Goal: Information Seeking & Learning: Check status

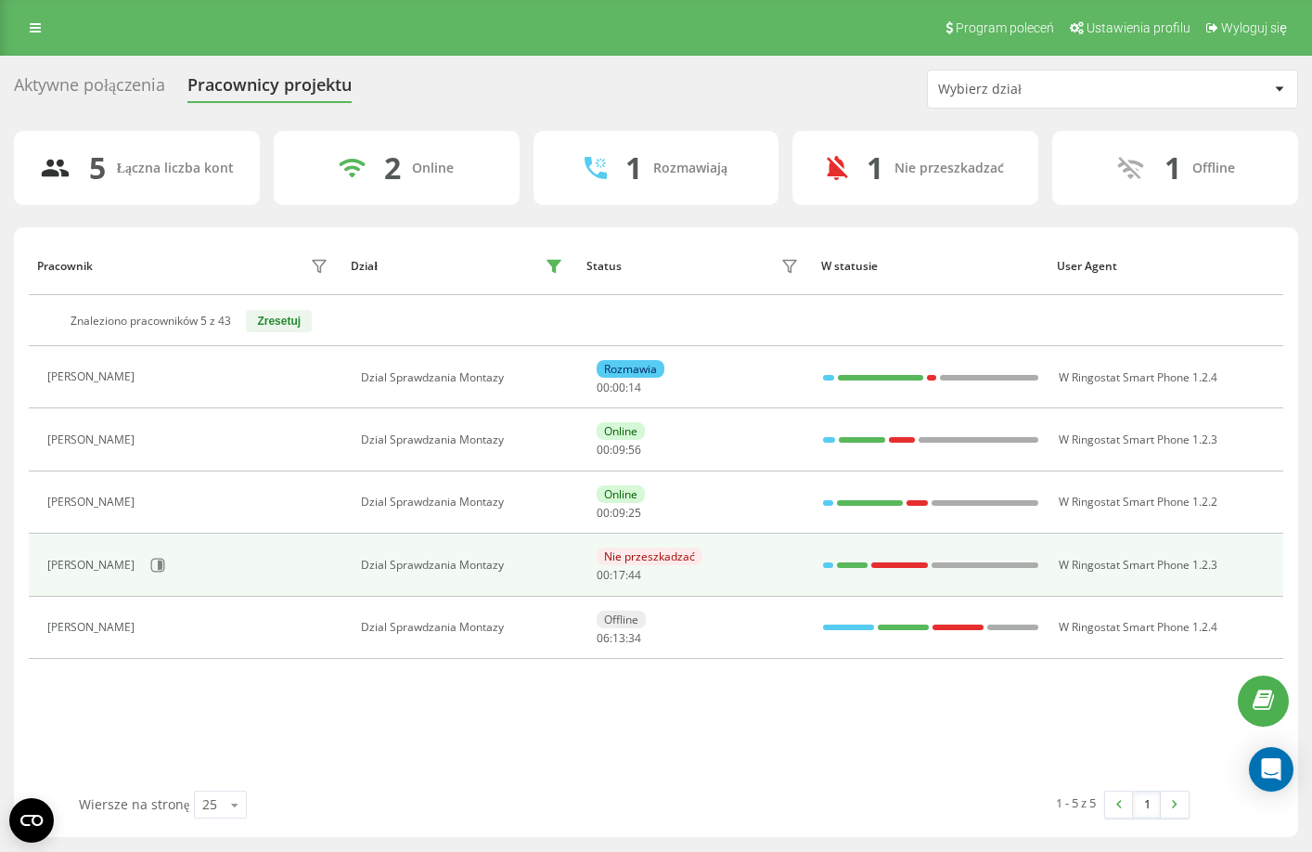
click at [713, 562] on div "Nie przeszkadzać 00 : 17 : 44" at bounding box center [700, 564] width 207 height 34
click at [151, 566] on icon at bounding box center [158, 565] width 14 height 14
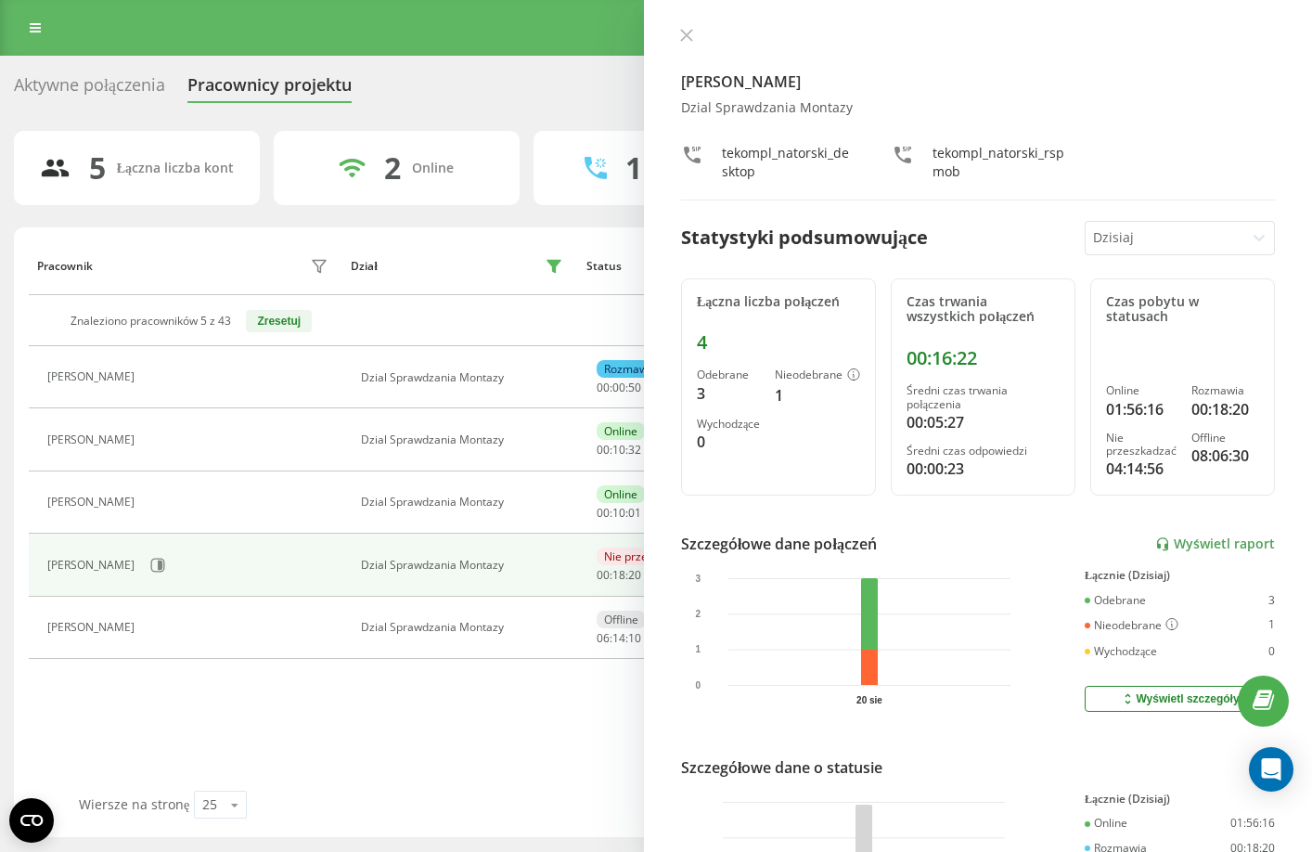
click at [693, 27] on div "[PERSON_NAME] Dzial Sprawdzania Montazy tekompl_natorski_desktop tekompl_nators…" at bounding box center [978, 426] width 668 height 852
click at [682, 30] on icon at bounding box center [686, 35] width 11 height 11
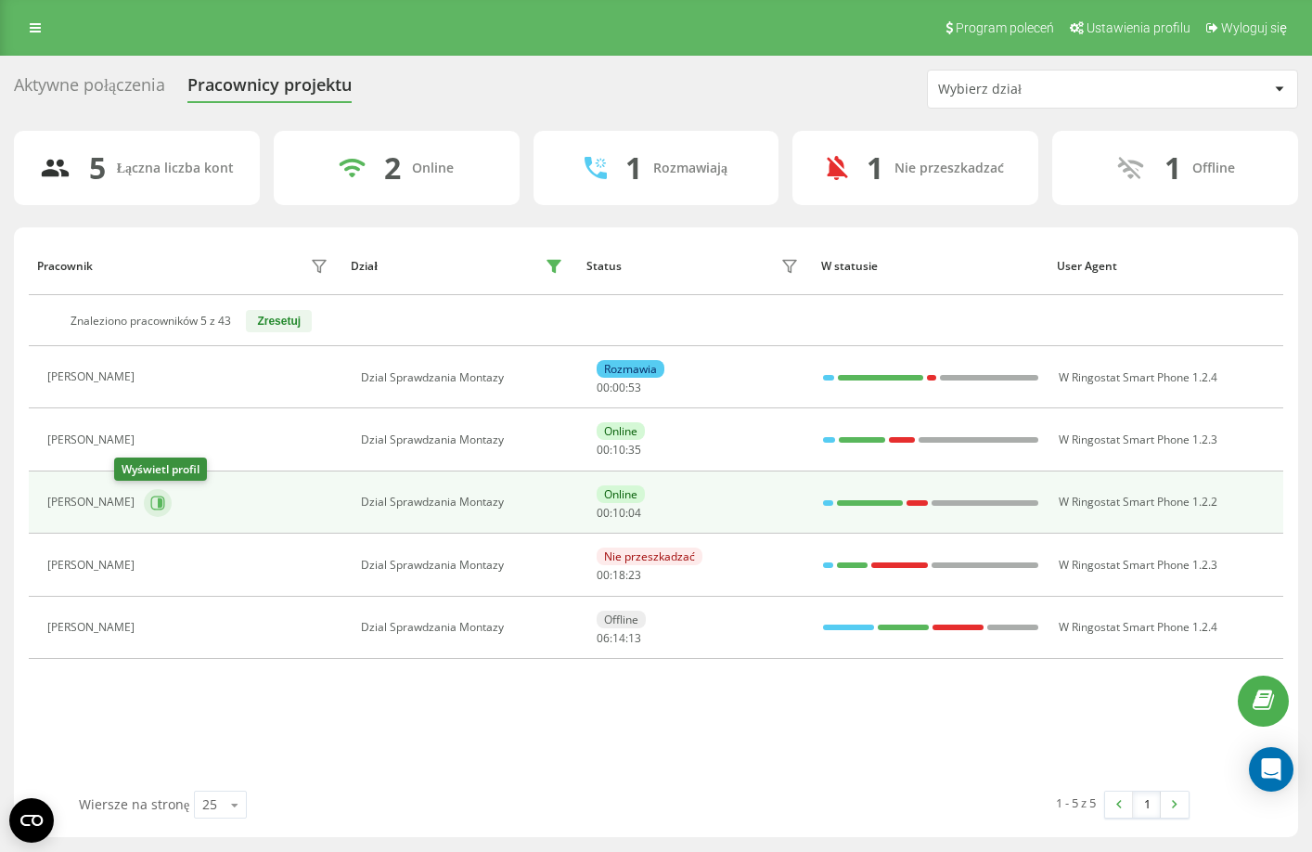
click at [158, 503] on icon at bounding box center [160, 501] width 5 height 9
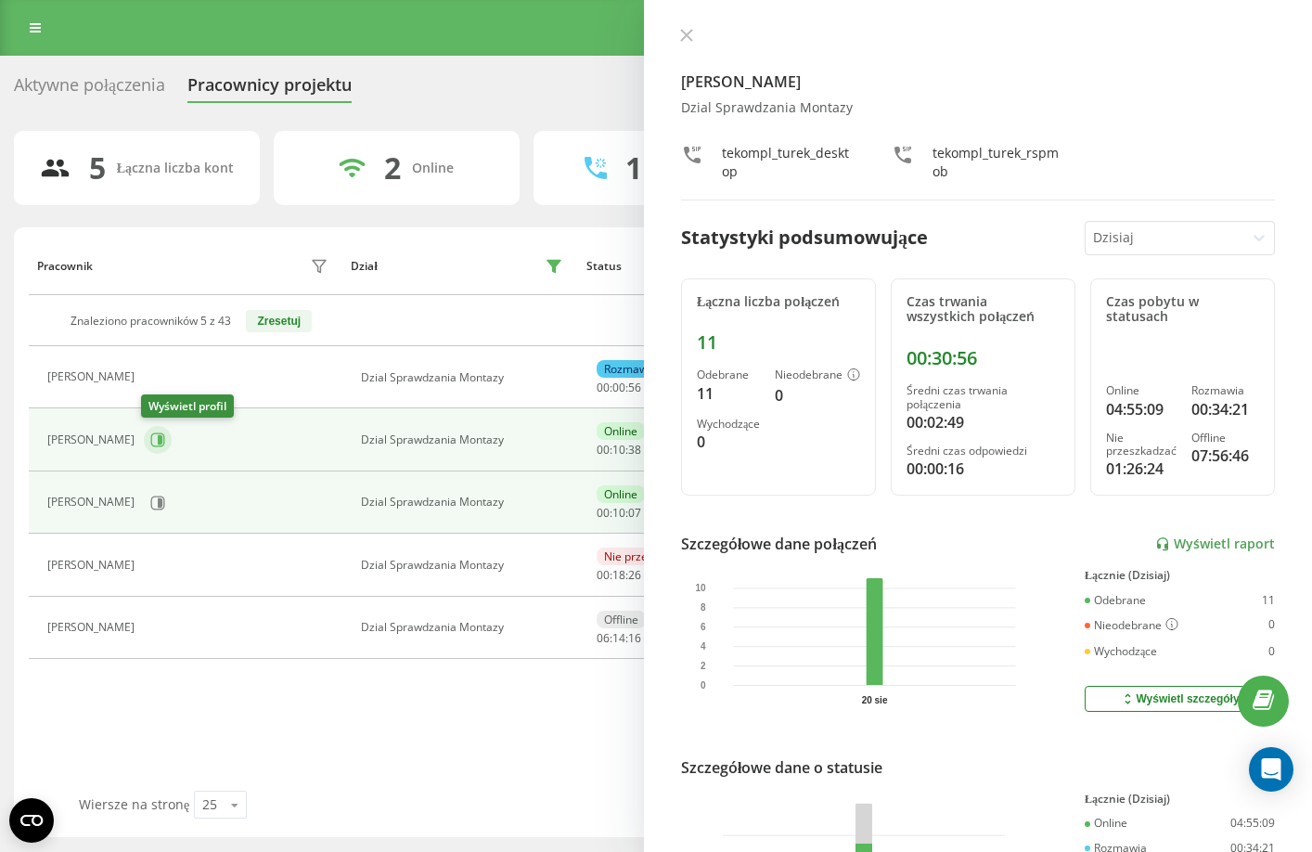
click at [150, 442] on icon at bounding box center [157, 439] width 15 height 15
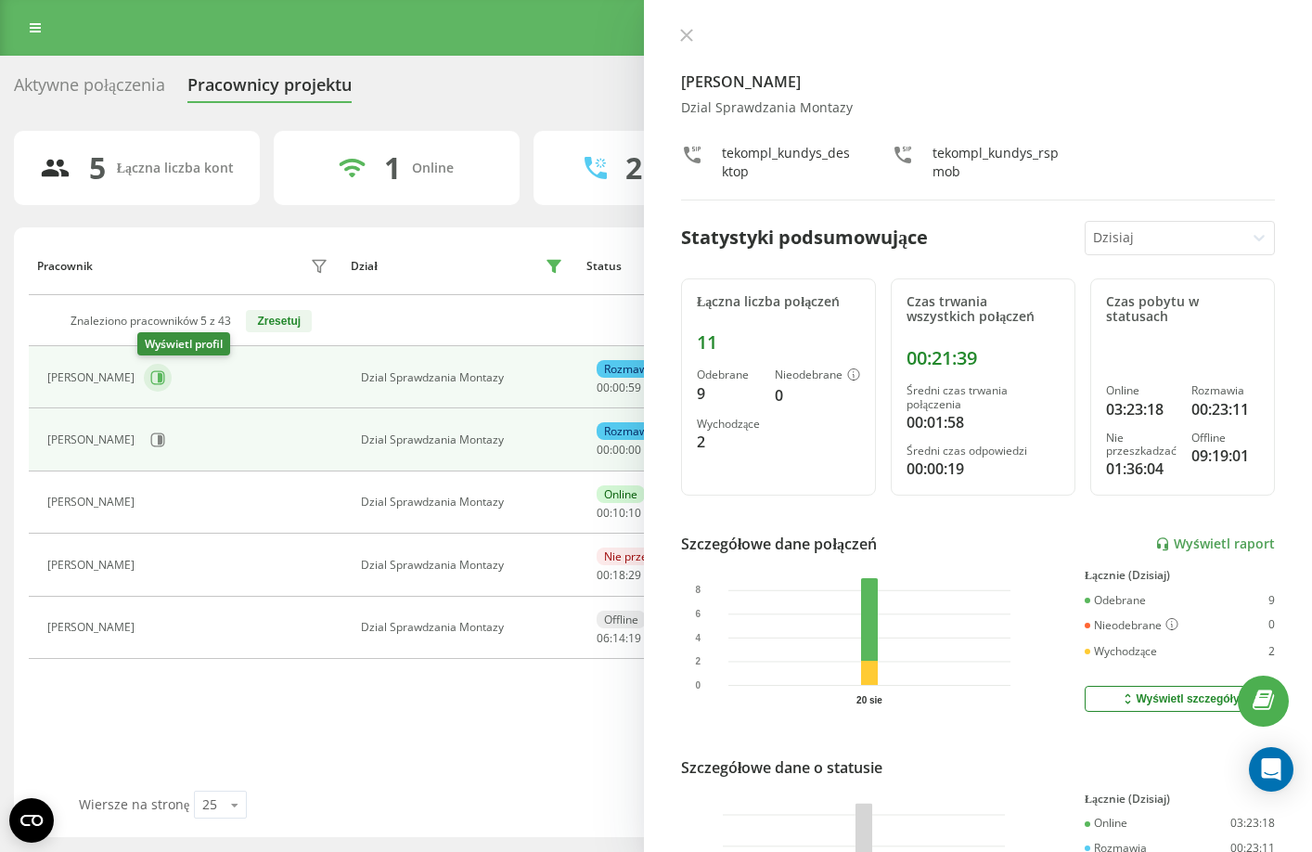
click at [150, 380] on icon at bounding box center [157, 377] width 15 height 15
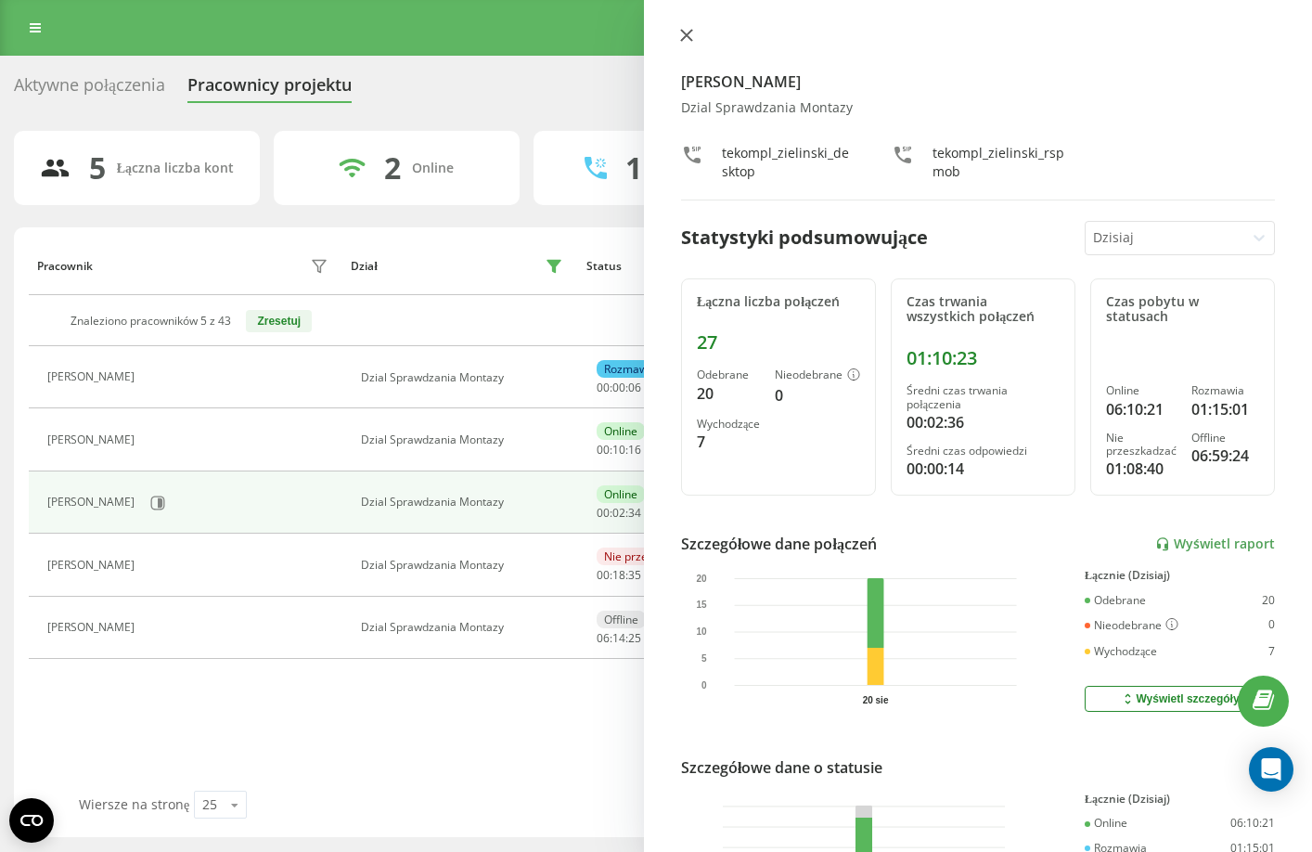
click at [689, 30] on icon at bounding box center [686, 35] width 13 height 13
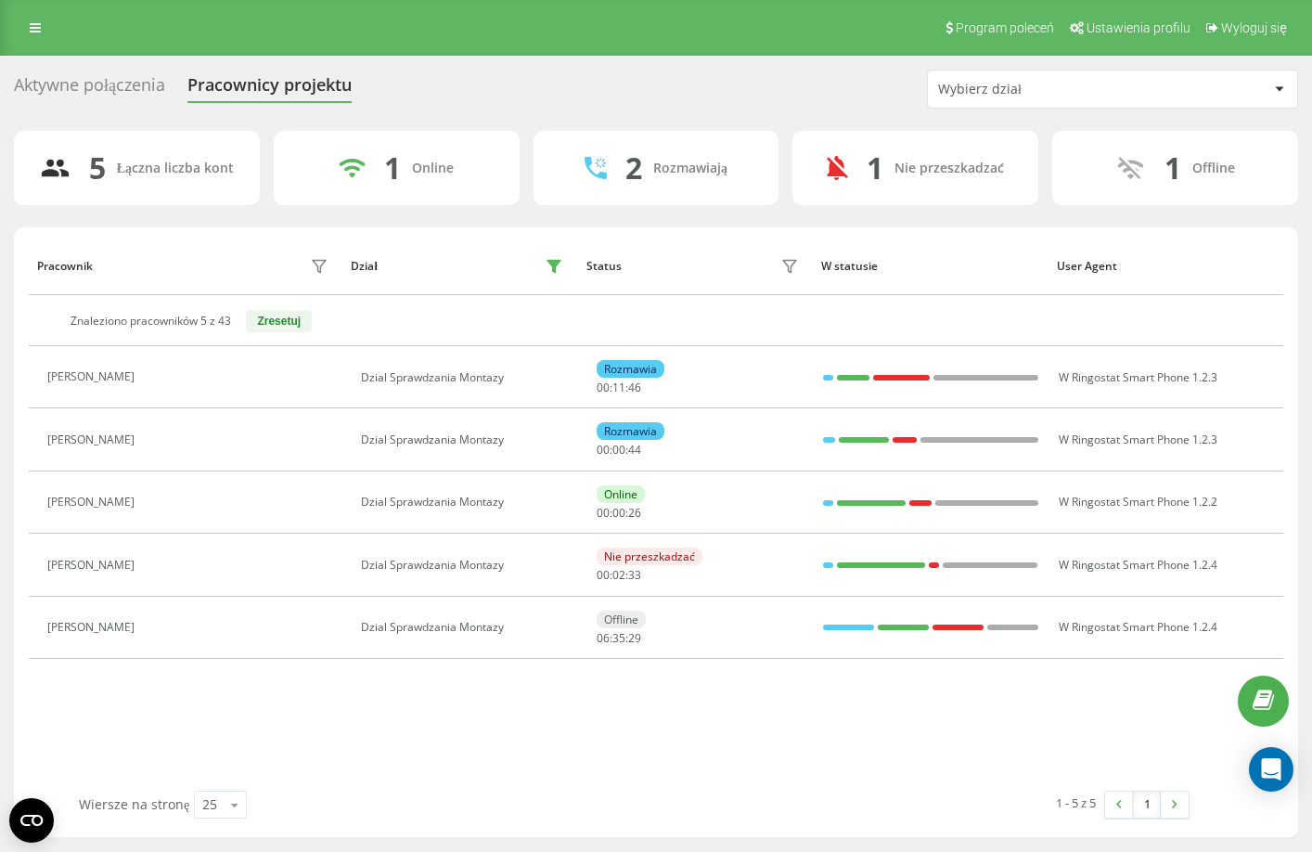
click at [682, 110] on div "Aktywne połączenia Pracownicy projektu Wybierz dział 5 Łączna liczba kont 1 Onl…" at bounding box center [656, 453] width 1284 height 767
